Goal: Information Seeking & Learning: Learn about a topic

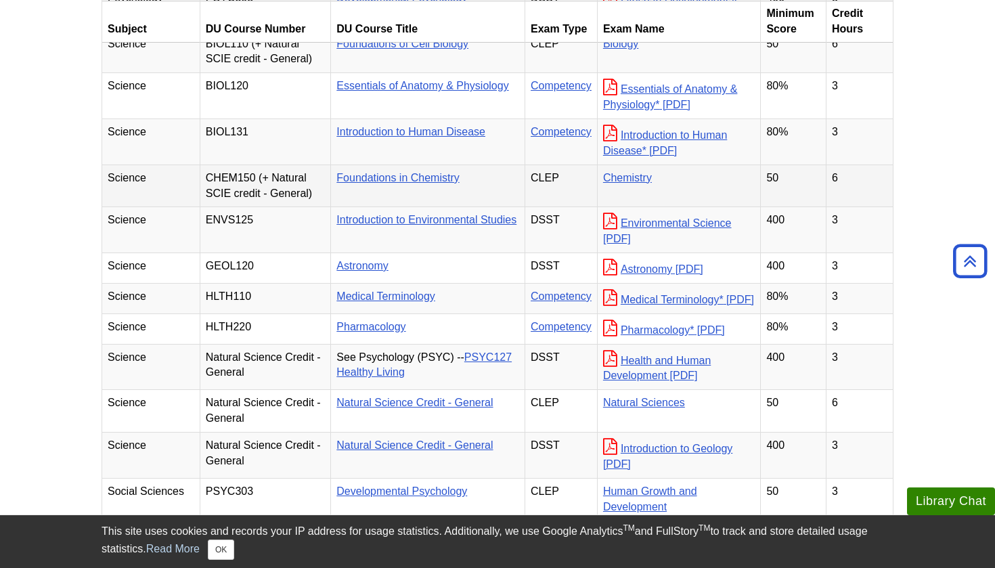
scroll to position [1579, 0]
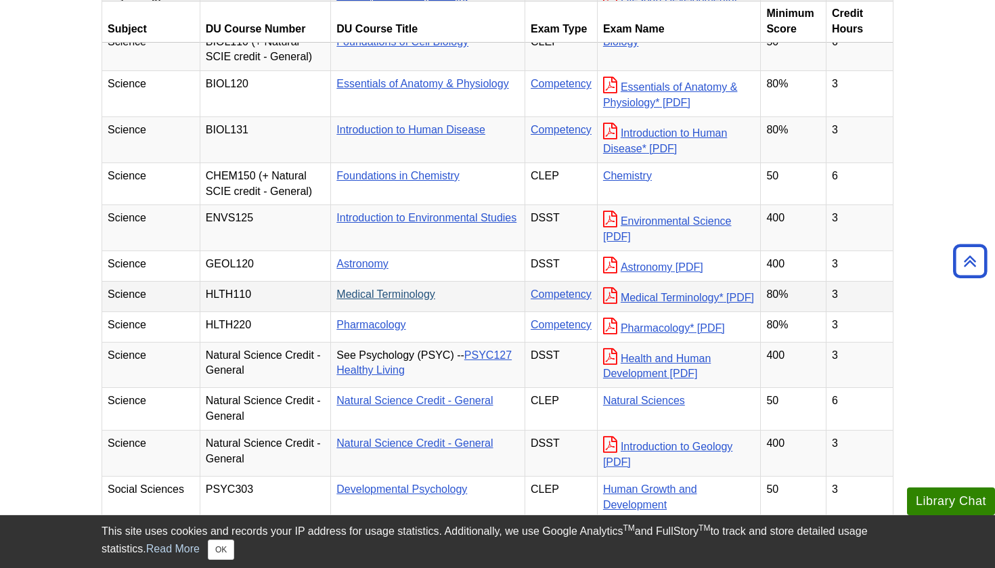
click at [370, 300] on link "Medical Terminology" at bounding box center [385, 294] width 99 height 12
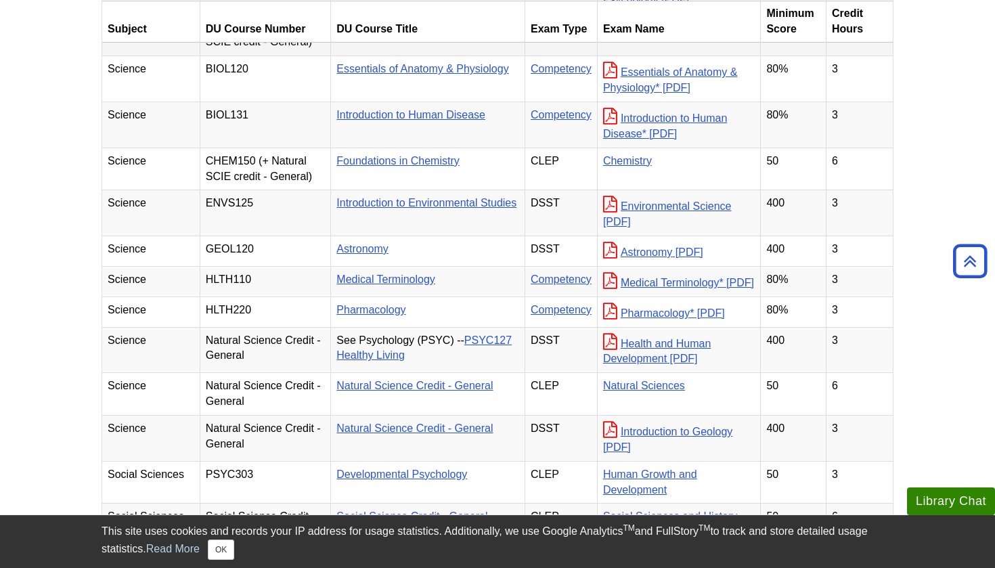
scroll to position [1597, 0]
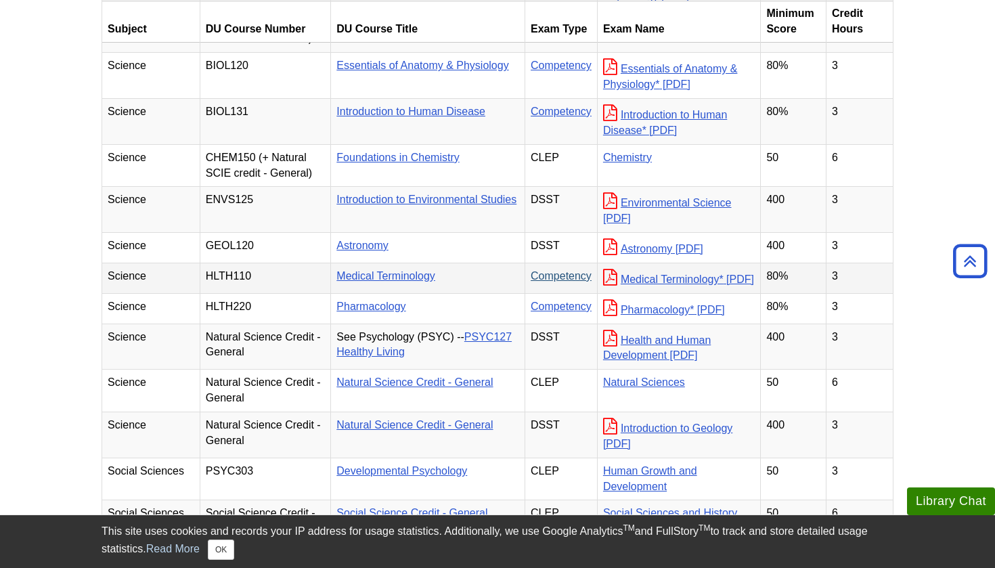
click at [592, 282] on link "Competency" at bounding box center [561, 276] width 61 height 12
click at [697, 285] on link "Medical Terminology*" at bounding box center [678, 279] width 151 height 12
click at [219, 558] on button "OK" at bounding box center [221, 549] width 26 height 20
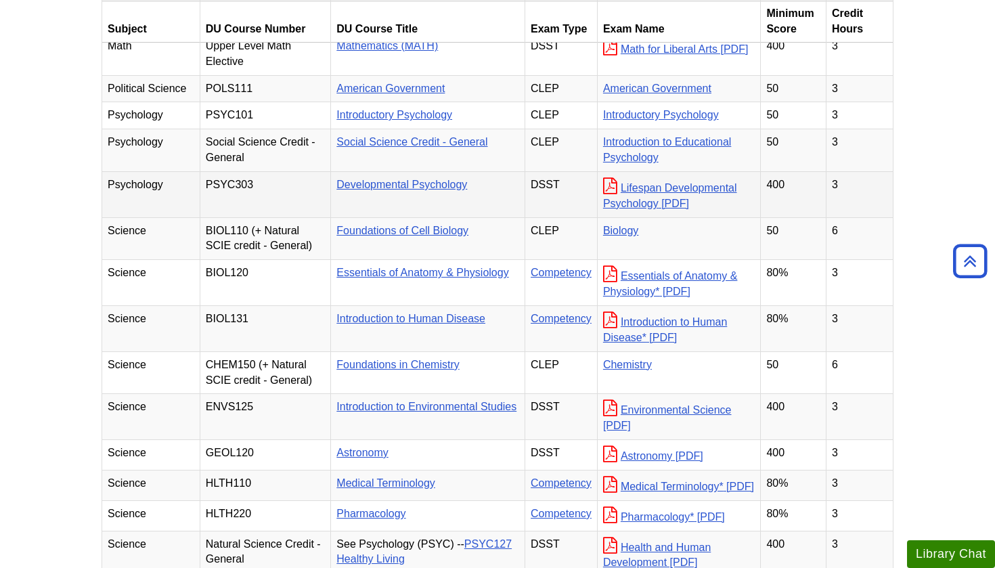
scroll to position [1384, 0]
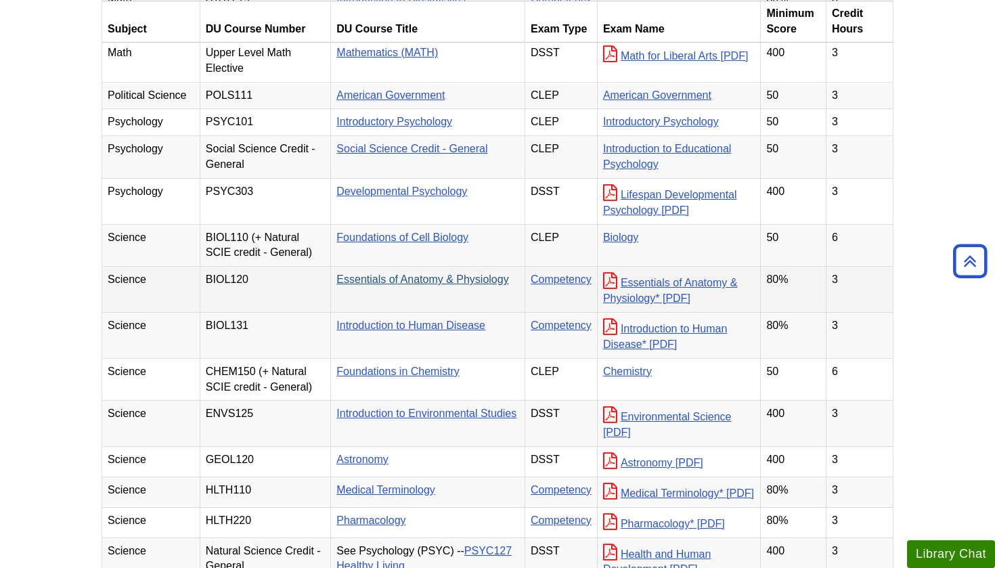
click at [475, 285] on link "Essentials of Anatomy & Physiology" at bounding box center [422, 279] width 172 height 12
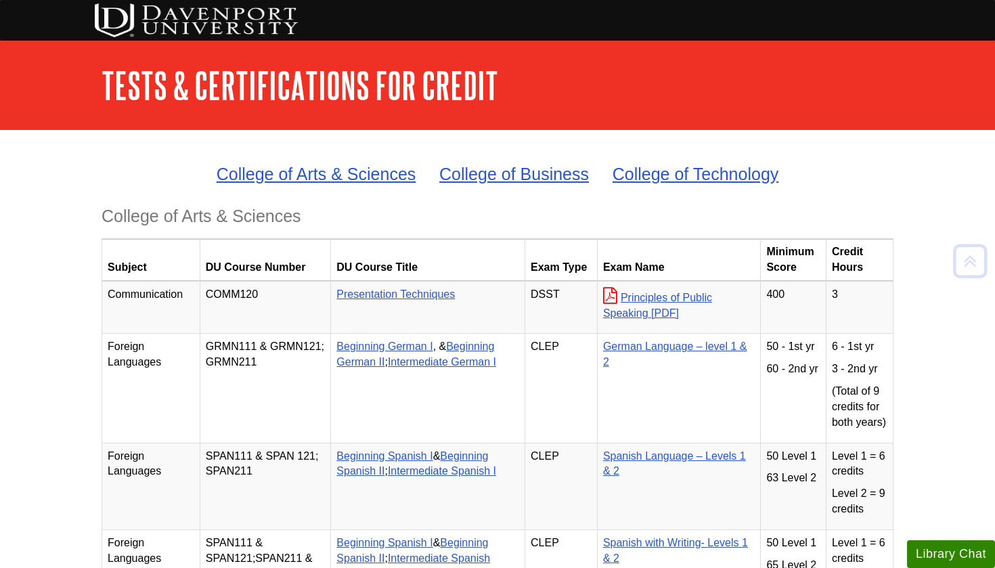
scroll to position [0, 0]
click at [160, 83] on link "Tests & Certifications for Credit" at bounding box center [300, 85] width 397 height 42
click at [229, 19] on img at bounding box center [196, 20] width 203 height 34
click at [935, 554] on button "Library Chat" at bounding box center [951, 554] width 88 height 28
